Goal: Task Accomplishment & Management: Use online tool/utility

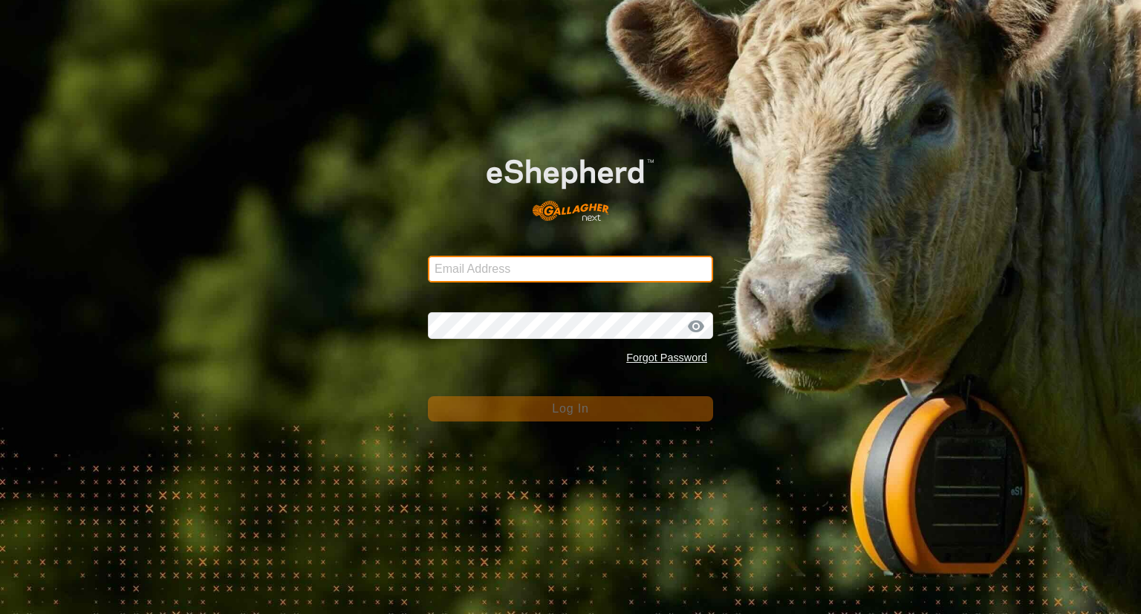
click at [466, 274] on input "Email Address" at bounding box center [570, 269] width 285 height 27
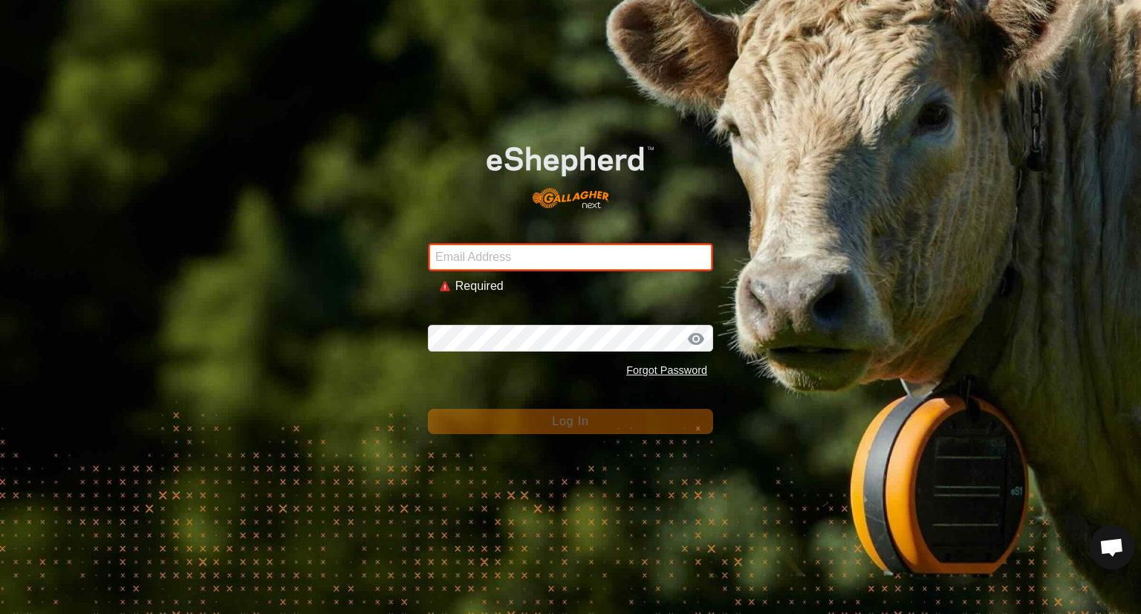
type input "[EMAIL_ADDRESS][DOMAIN_NAME]"
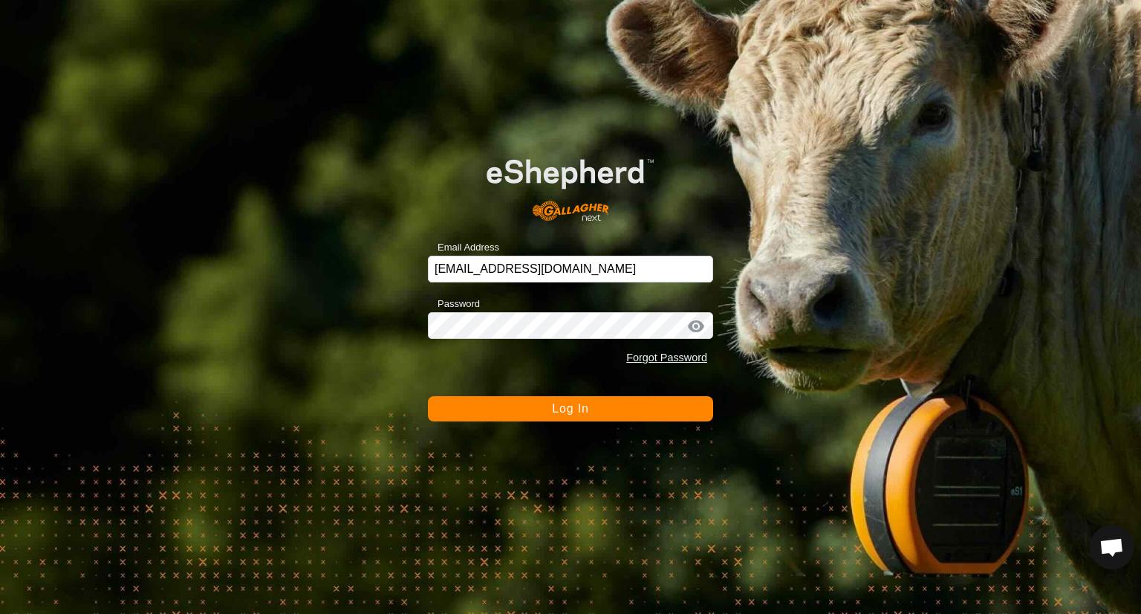
click at [606, 404] on button "Log In" at bounding box center [570, 408] width 285 height 25
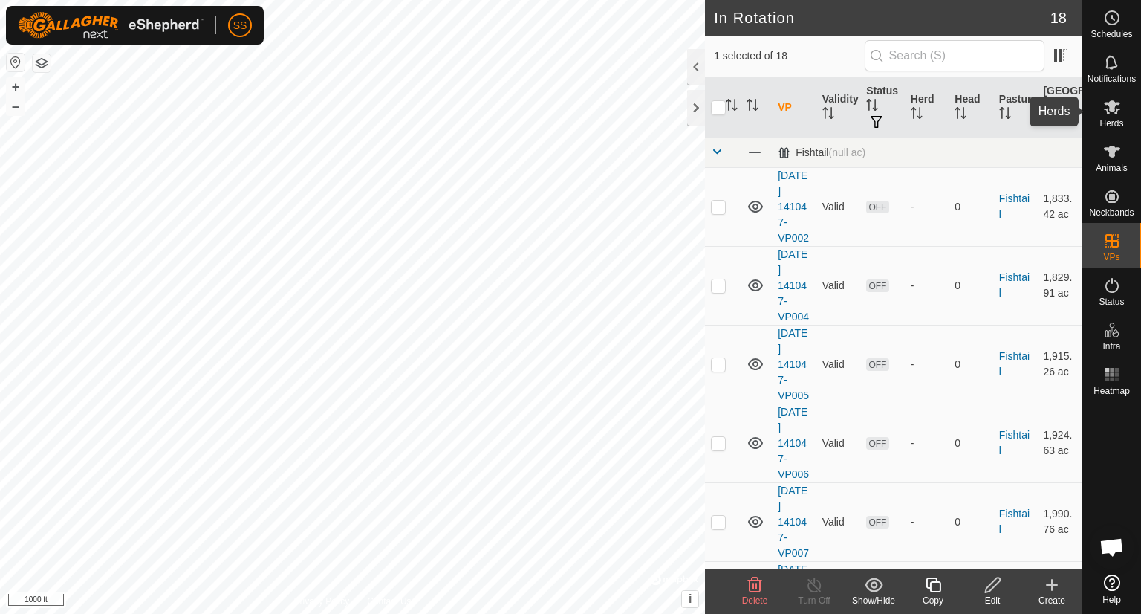
click at [1108, 111] on icon at bounding box center [1112, 107] width 16 height 14
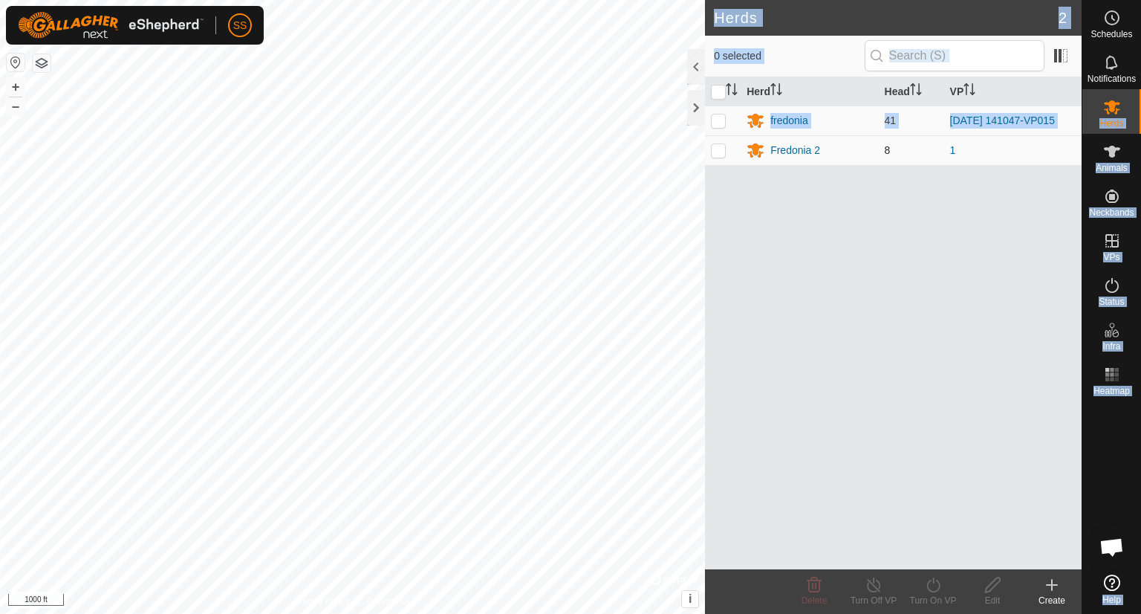
drag, startPoint x: 1108, startPoint y: 111, endPoint x: 712, endPoint y: 152, distance: 398.2
click at [712, 152] on div "Schedules Notifications Herds Animals Neckbands VPs Status Infra Heatmap Help H…" at bounding box center [570, 307] width 1141 height 614
click at [712, 152] on p-checkbox at bounding box center [718, 150] width 15 height 12
checkbox input "true"
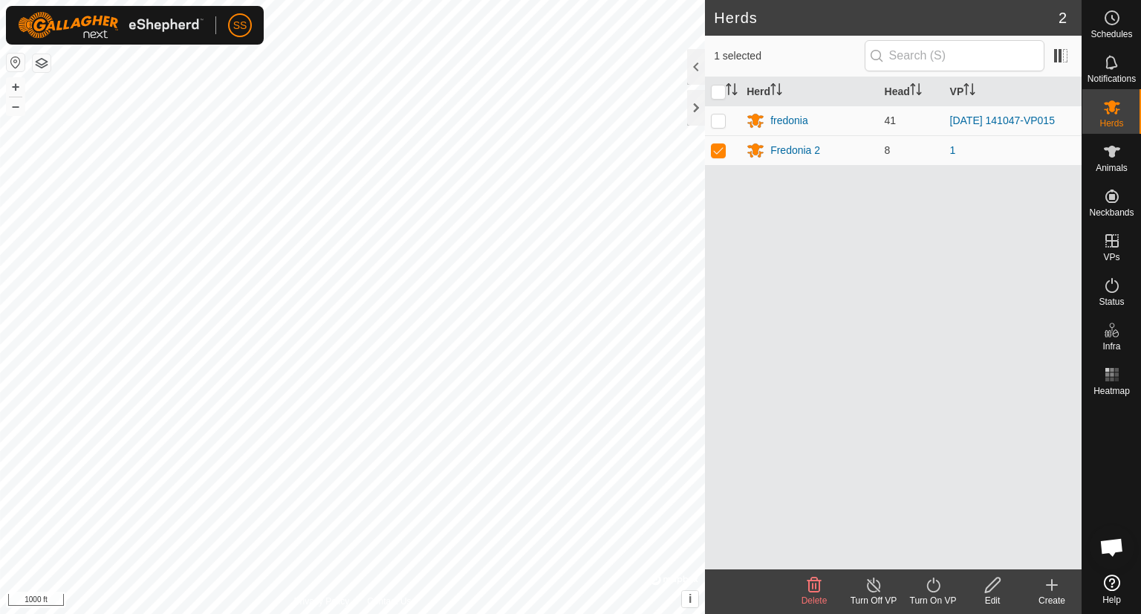
click at [930, 594] on div "Turn On VP" at bounding box center [933, 600] width 59 height 13
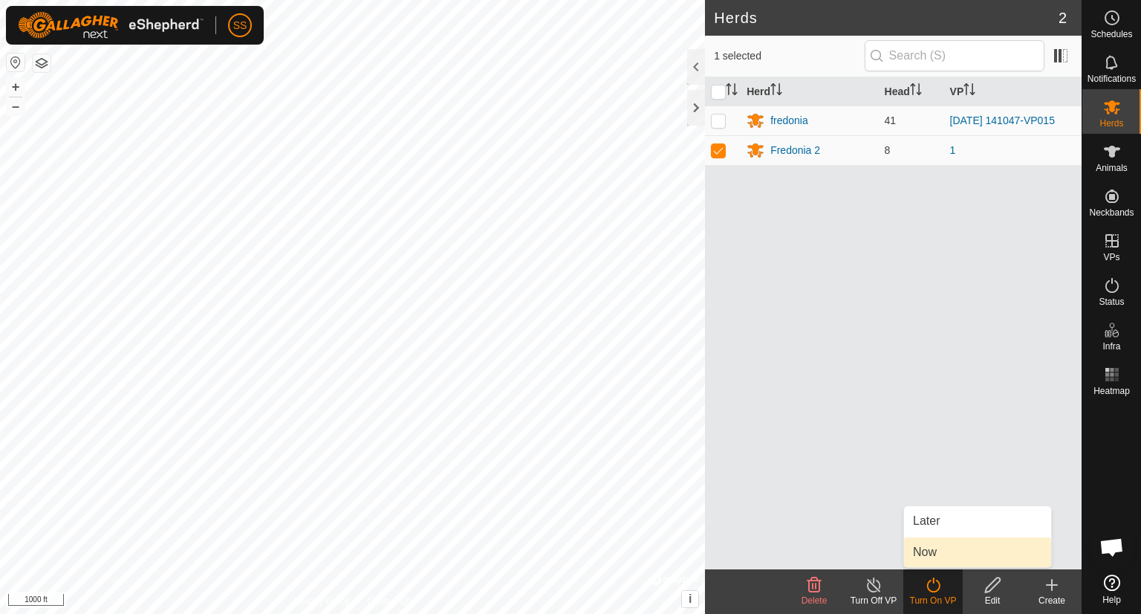
click at [933, 555] on link "Now" at bounding box center [977, 552] width 147 height 30
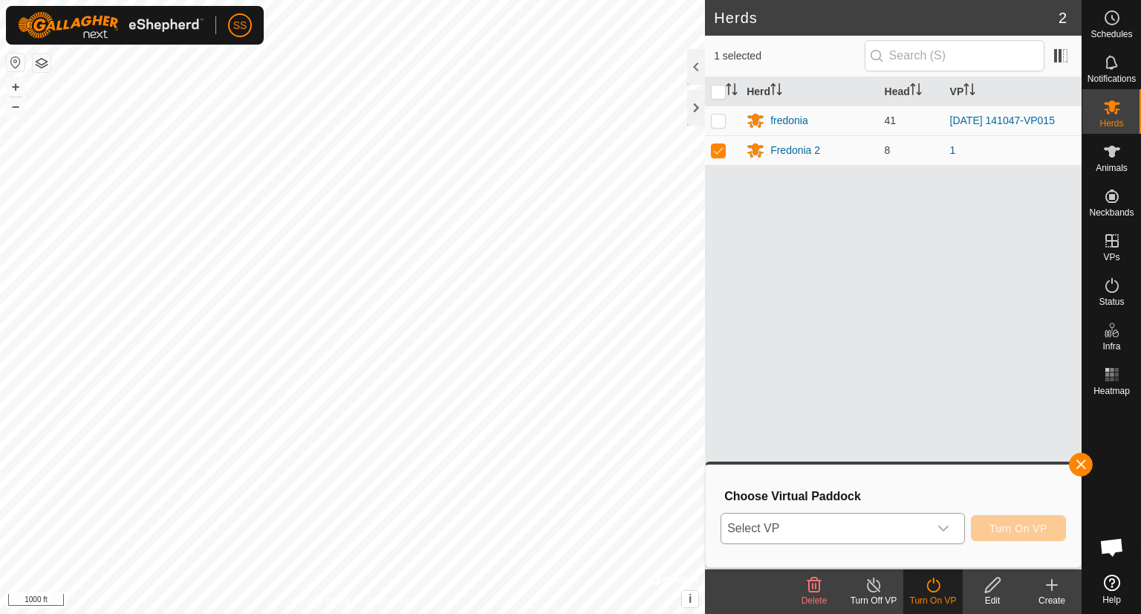
click at [939, 535] on div "dropdown trigger" at bounding box center [944, 528] width 30 height 30
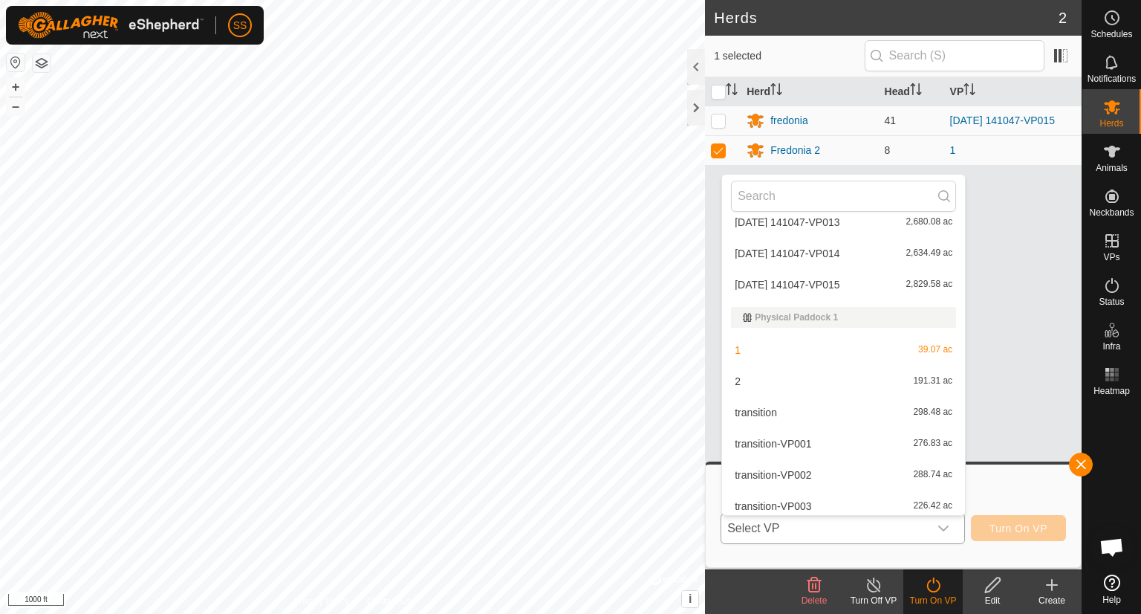
scroll to position [331, 0]
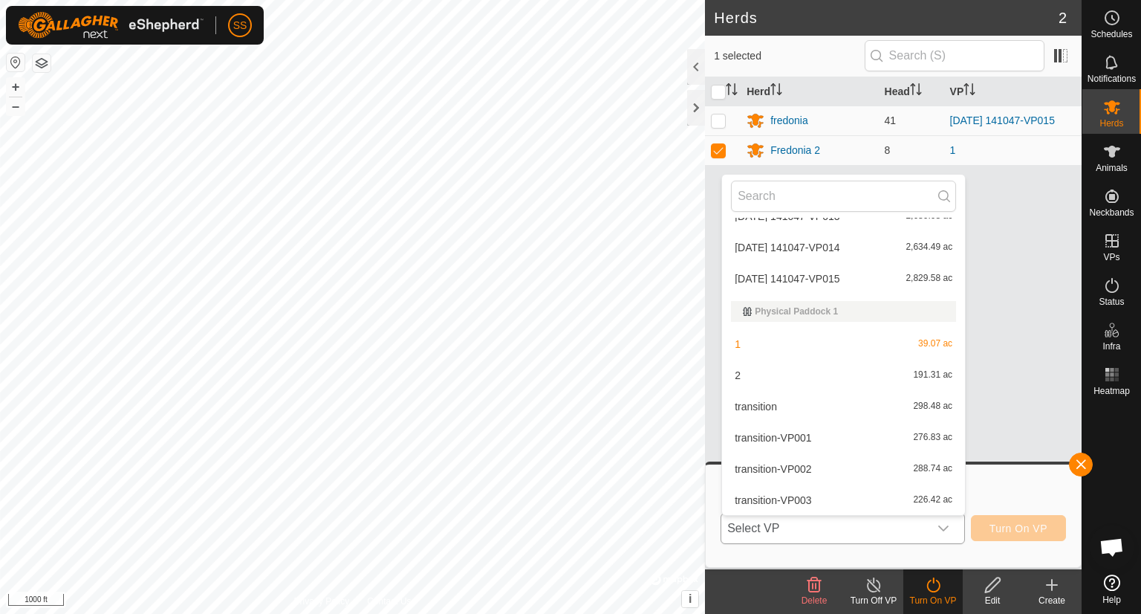
click at [910, 500] on li "transition-VP003 226.42 ac" at bounding box center [843, 500] width 243 height 30
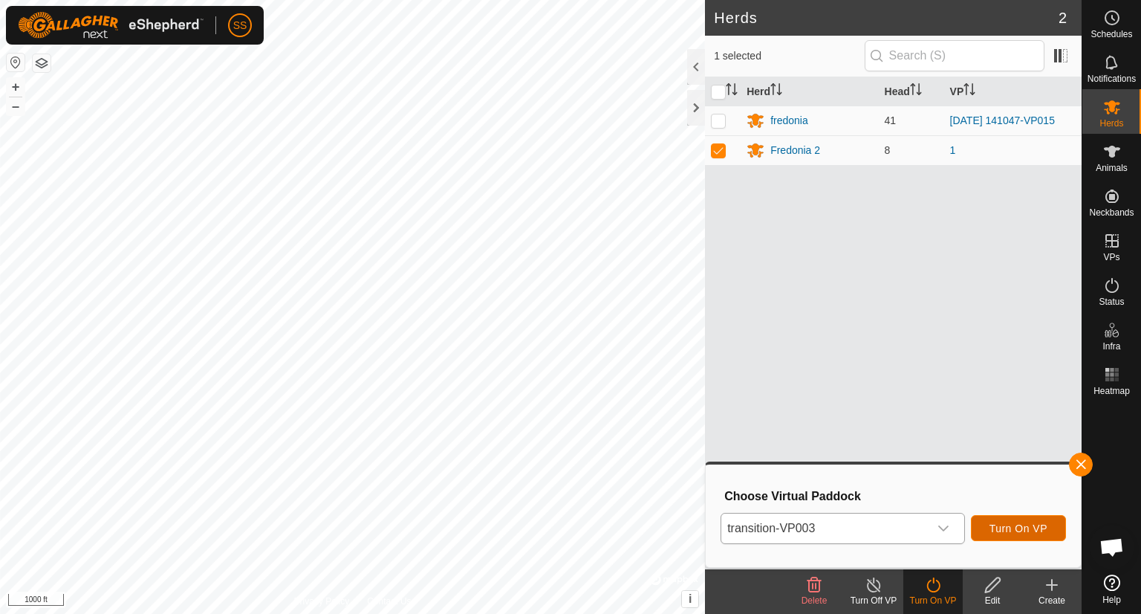
click at [1032, 533] on span "Turn On VP" at bounding box center [1019, 528] width 58 height 12
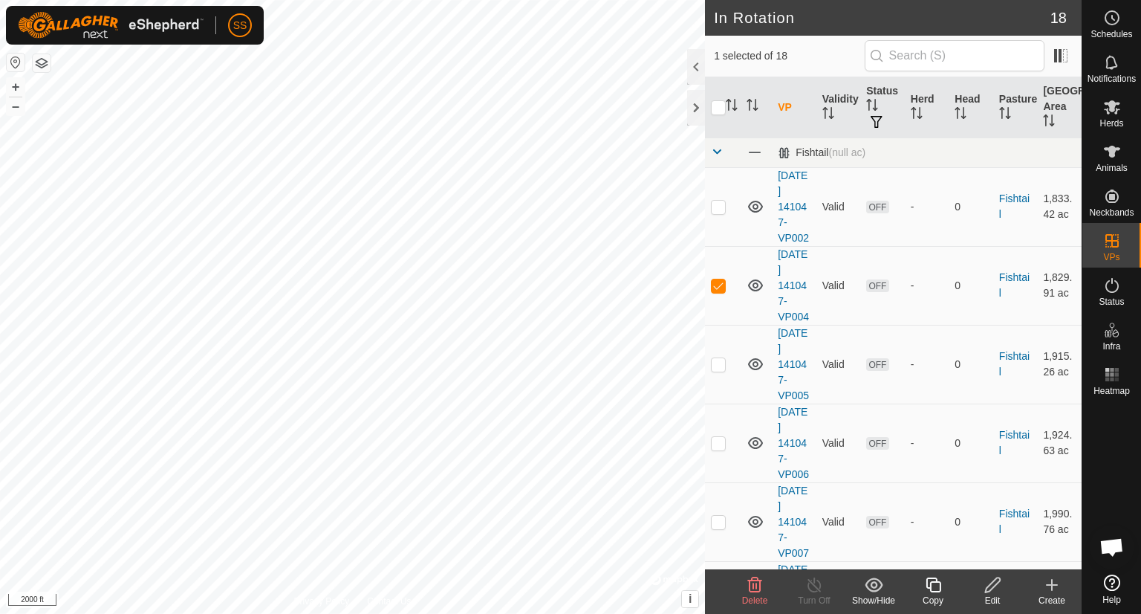
checkbox input "false"
checkbox input "true"
click at [933, 583] on icon at bounding box center [933, 585] width 19 height 18
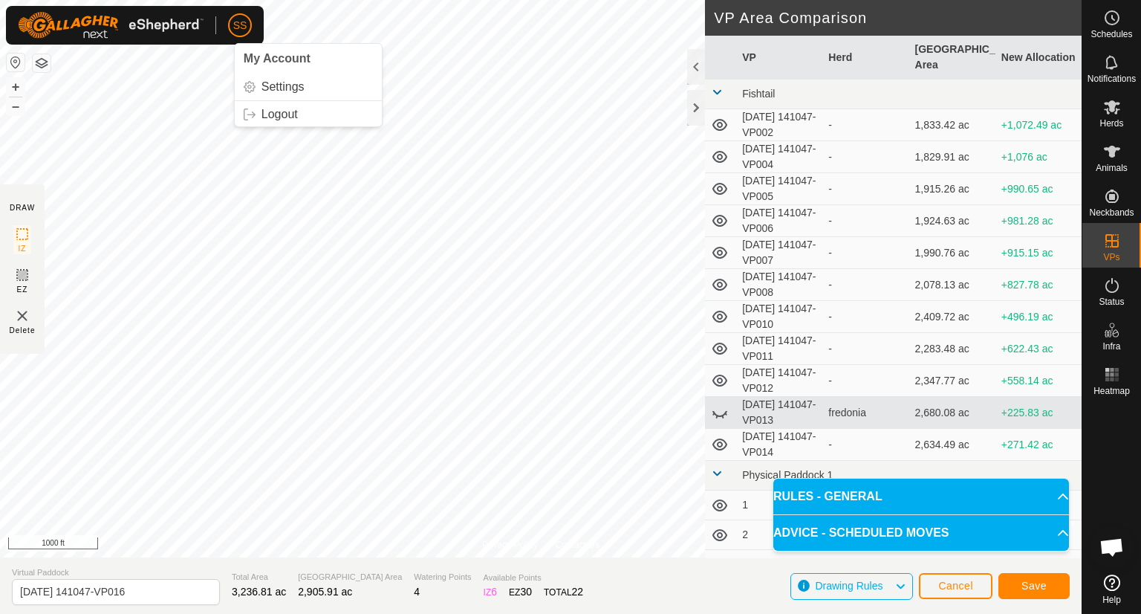
click at [245, 36] on div "SS My Account Settings Logout Schedules Notifications Herds Animals Neckbands V…" at bounding box center [570, 307] width 1141 height 614
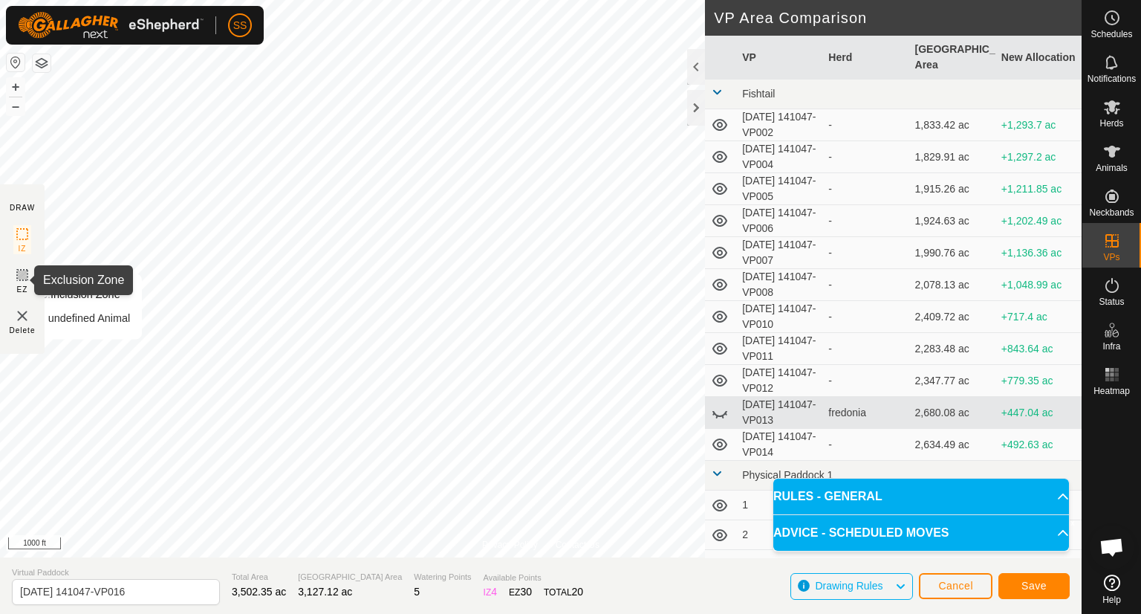
click at [21, 270] on icon at bounding box center [22, 275] width 18 height 18
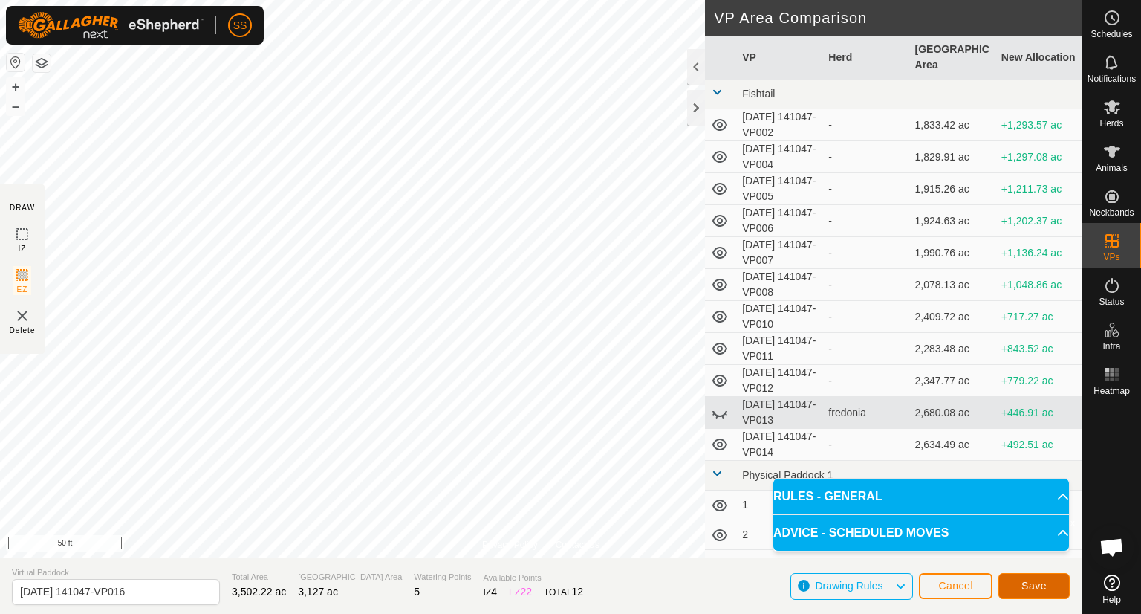
click at [1034, 580] on span "Save" at bounding box center [1034, 586] width 25 height 12
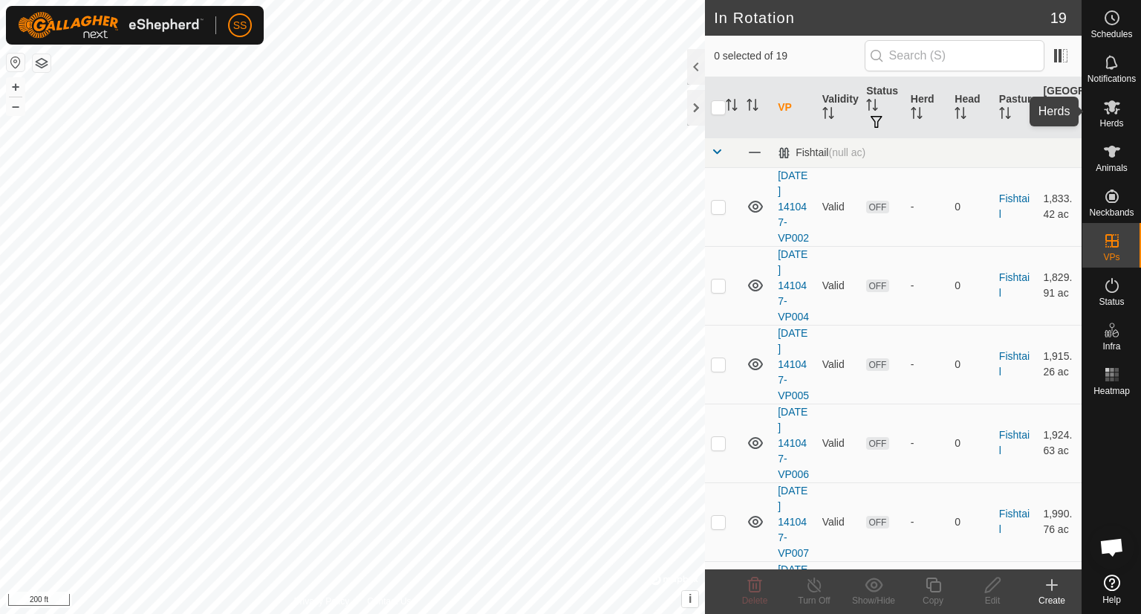
click at [1118, 108] on icon at bounding box center [1113, 107] width 18 height 18
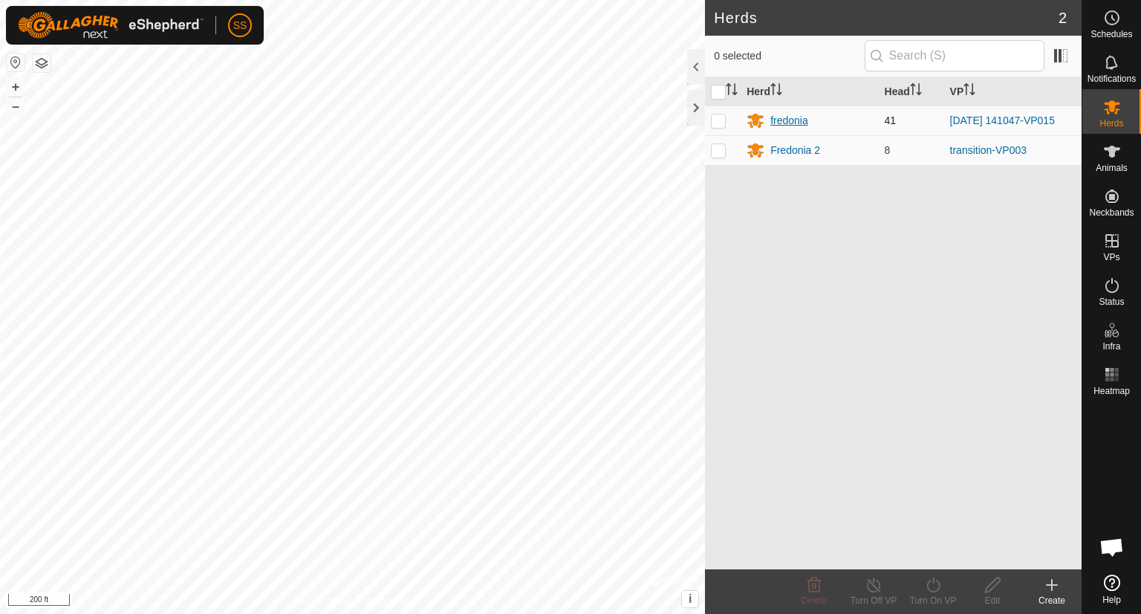
click at [791, 117] on div "fredonia" at bounding box center [790, 121] width 38 height 16
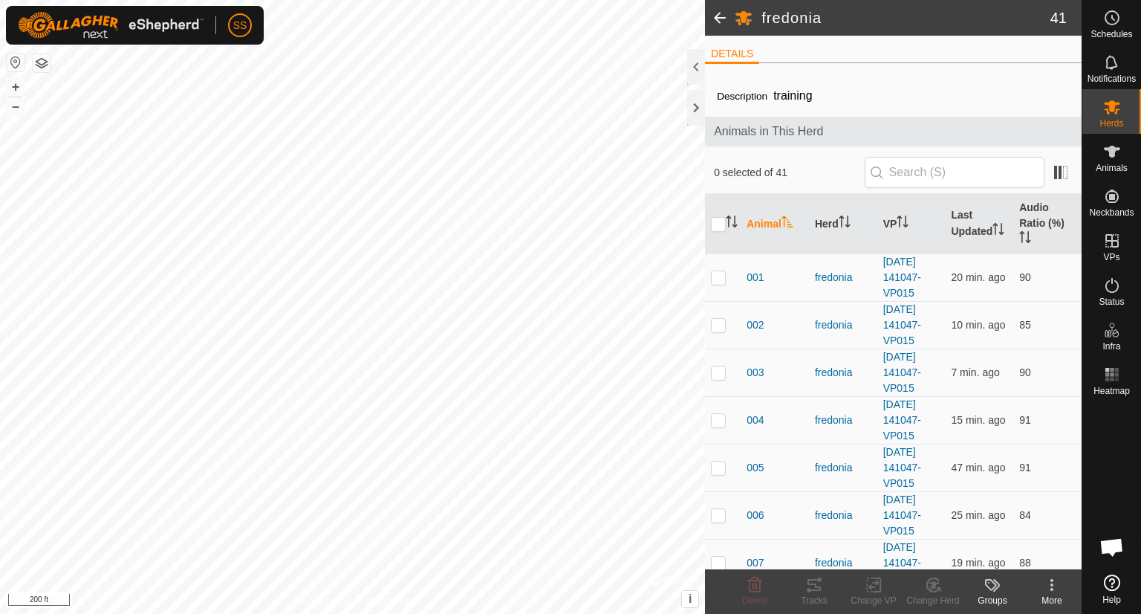
click at [714, 16] on span at bounding box center [720, 18] width 30 height 36
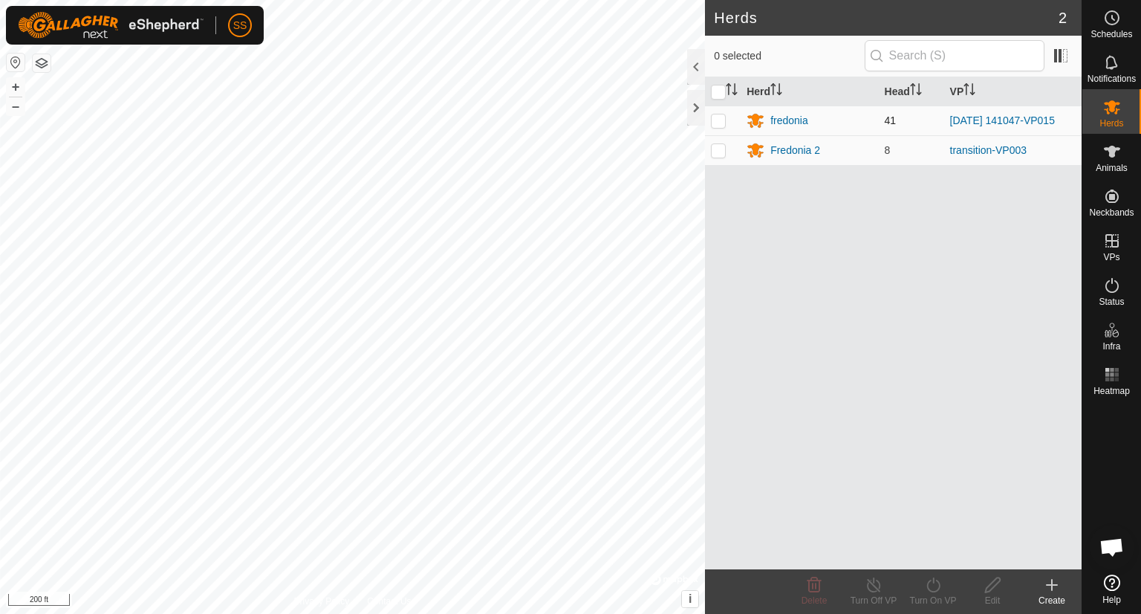
click at [716, 119] on p-checkbox at bounding box center [718, 120] width 15 height 12
checkbox input "true"
click at [935, 585] on icon at bounding box center [933, 585] width 19 height 18
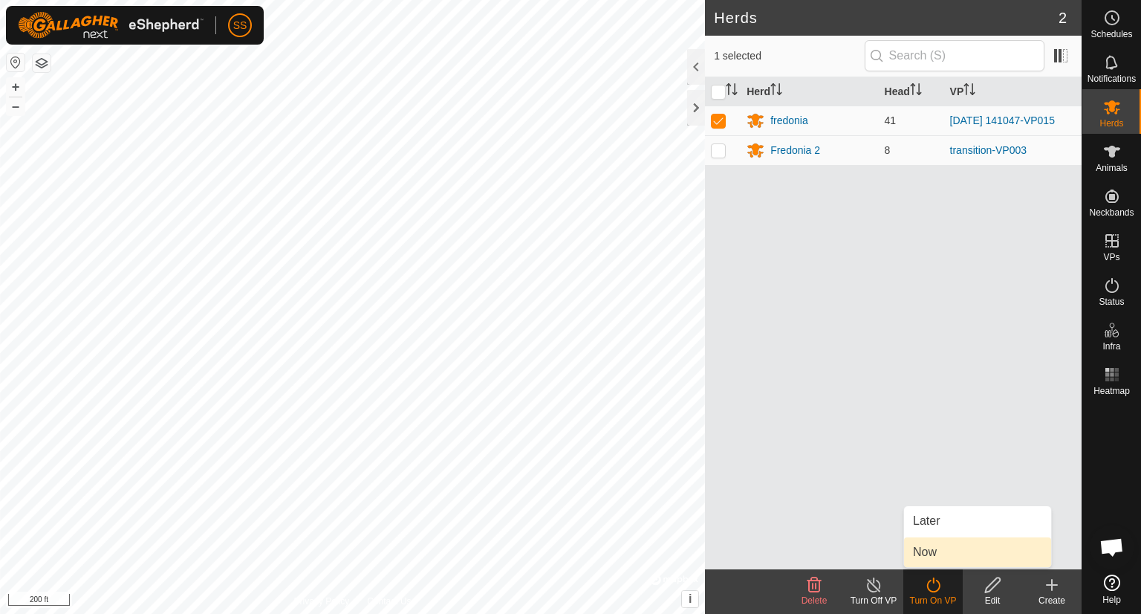
click at [934, 555] on link "Now" at bounding box center [977, 552] width 147 height 30
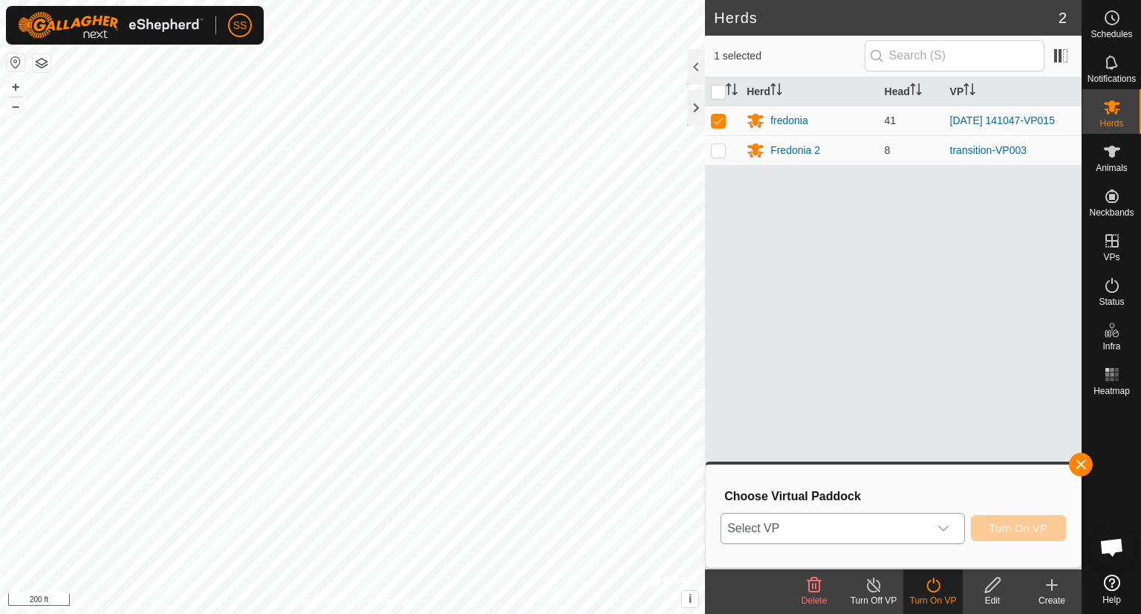
click at [944, 526] on icon "dropdown trigger" at bounding box center [944, 528] width 12 height 12
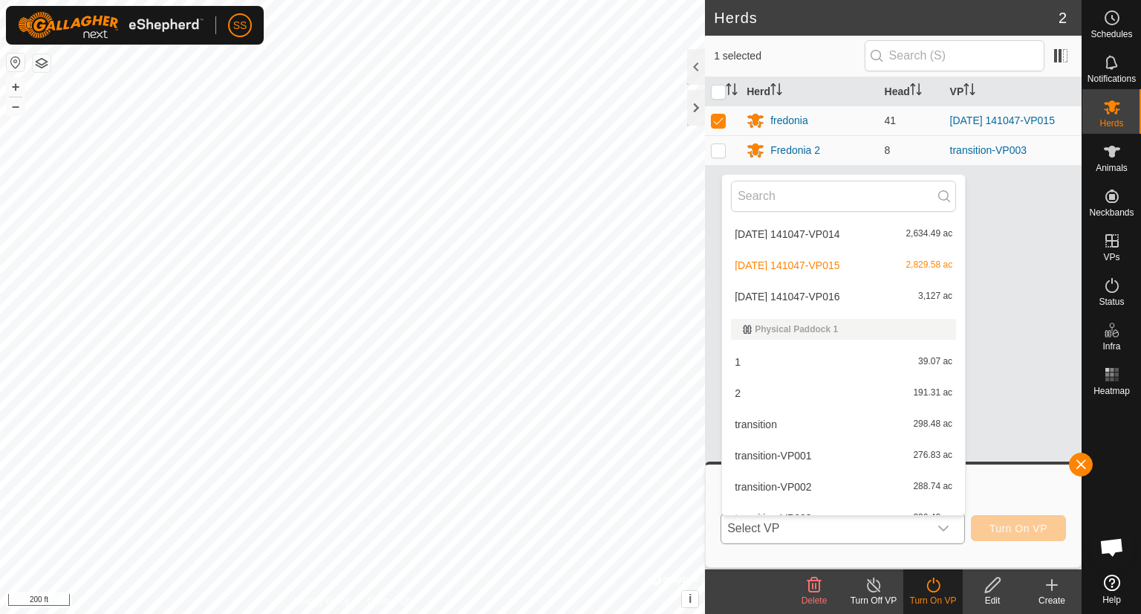
scroll to position [363, 0]
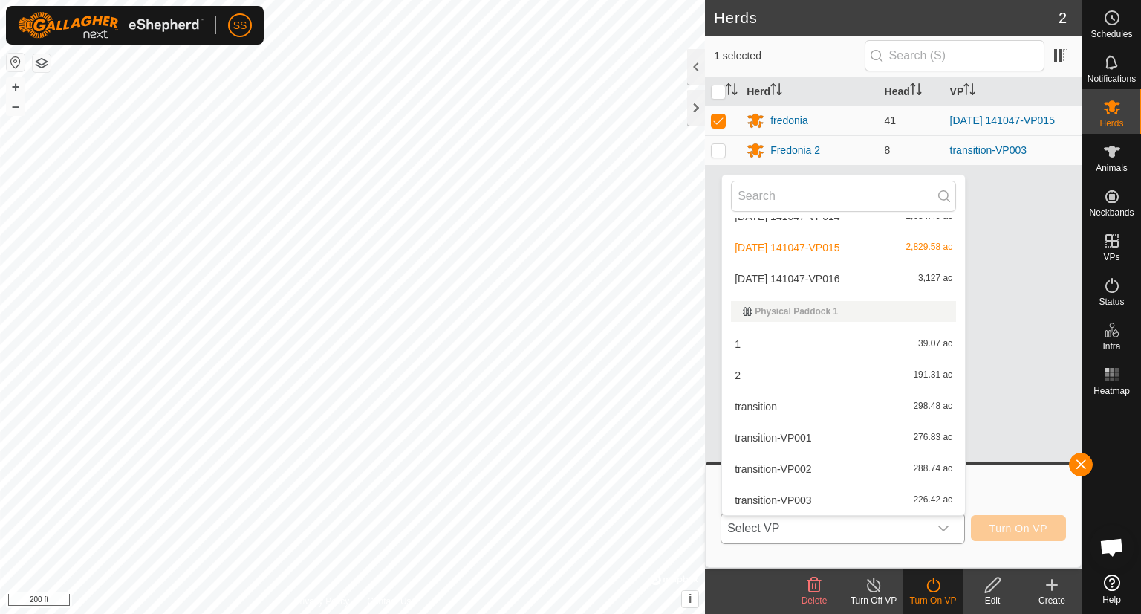
click at [856, 280] on li "[DATE] 141047-VP016 3,127 ac" at bounding box center [843, 279] width 243 height 30
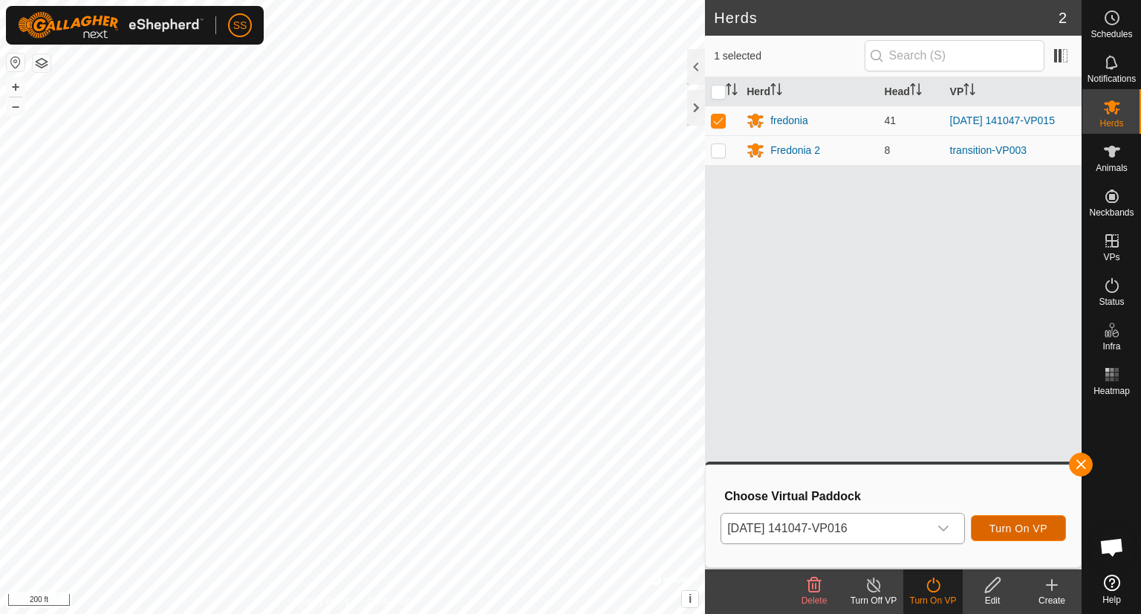
click at [1032, 527] on span "Turn On VP" at bounding box center [1019, 528] width 58 height 12
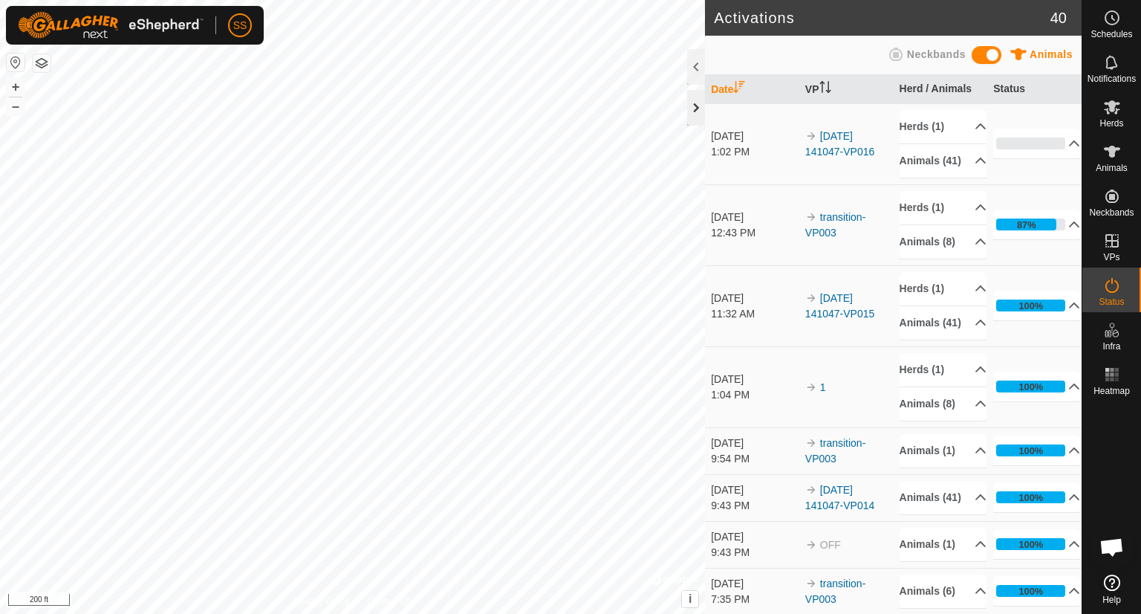
click at [696, 100] on div at bounding box center [696, 108] width 18 height 36
